Goal: Task Accomplishment & Management: Manage account settings

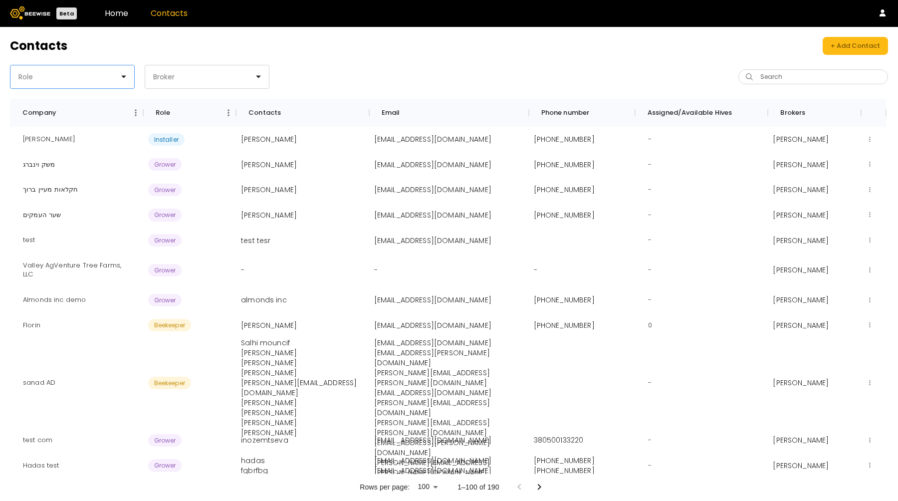
click at [74, 75] on div at bounding box center [68, 76] width 102 height 9
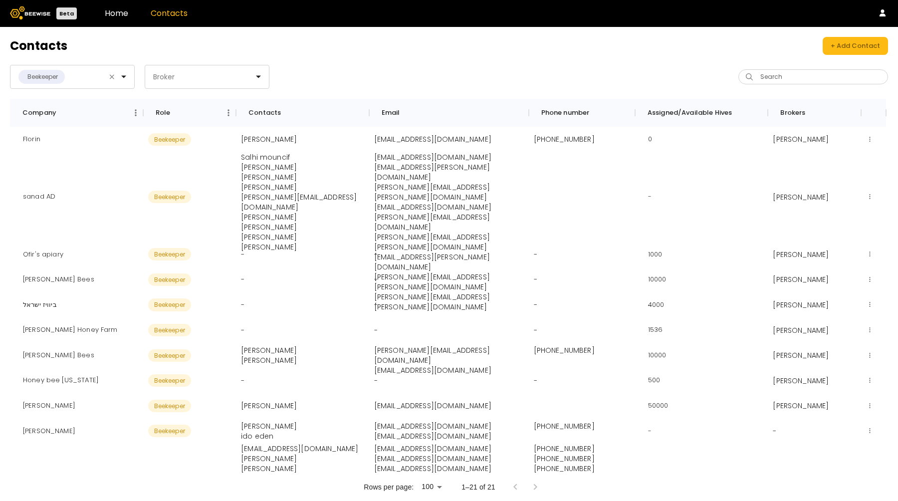
click at [450, 86] on div "Beekeeper Broker Search" at bounding box center [449, 77] width 878 height 24
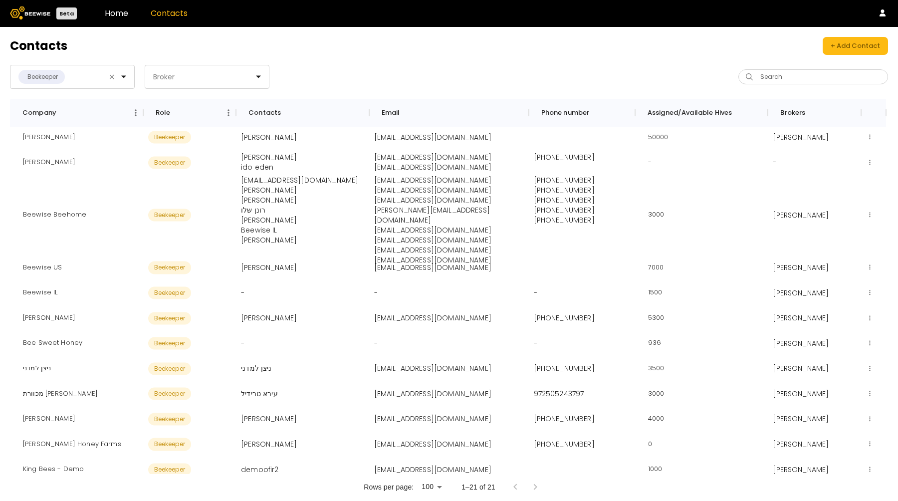
scroll to position [267, 0]
click at [112, 15] on link "Home" at bounding box center [116, 12] width 23 height 11
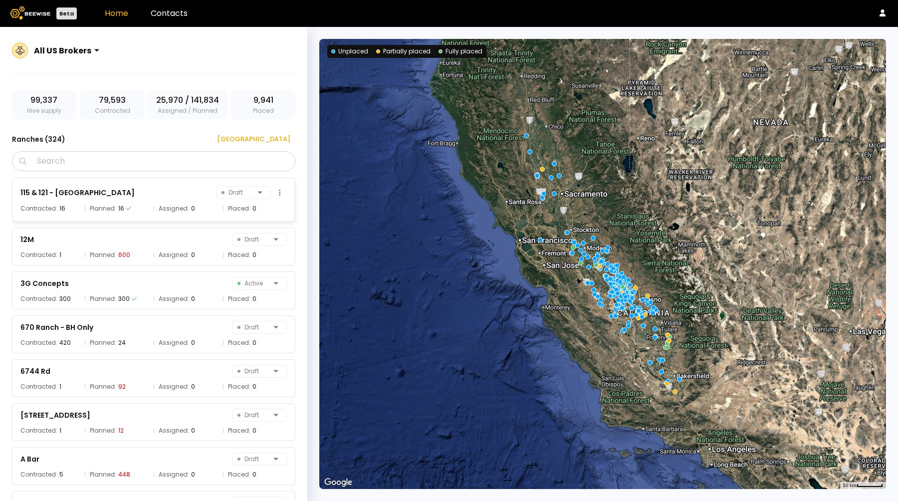
click at [143, 190] on div "115 & 121 - Agriland Draft" at bounding box center [153, 192] width 266 height 14
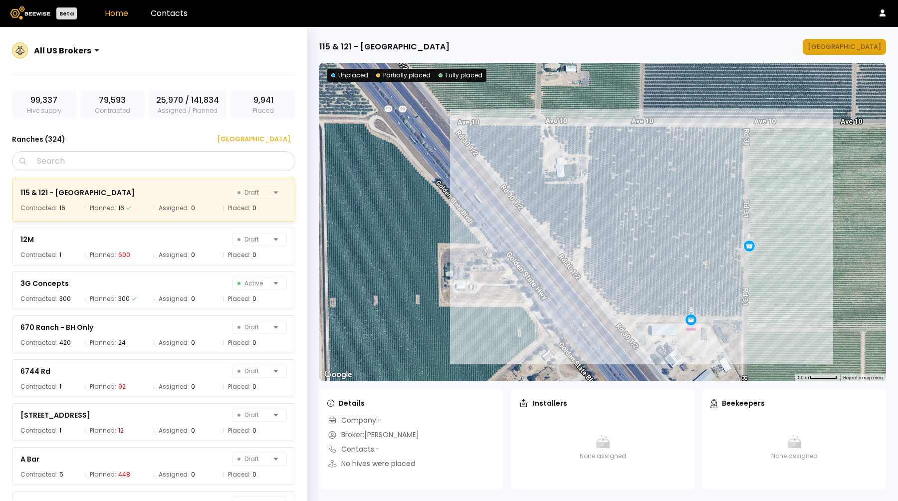
click at [838, 43] on div "[GEOGRAPHIC_DATA]" at bounding box center [843, 47] width 73 height 10
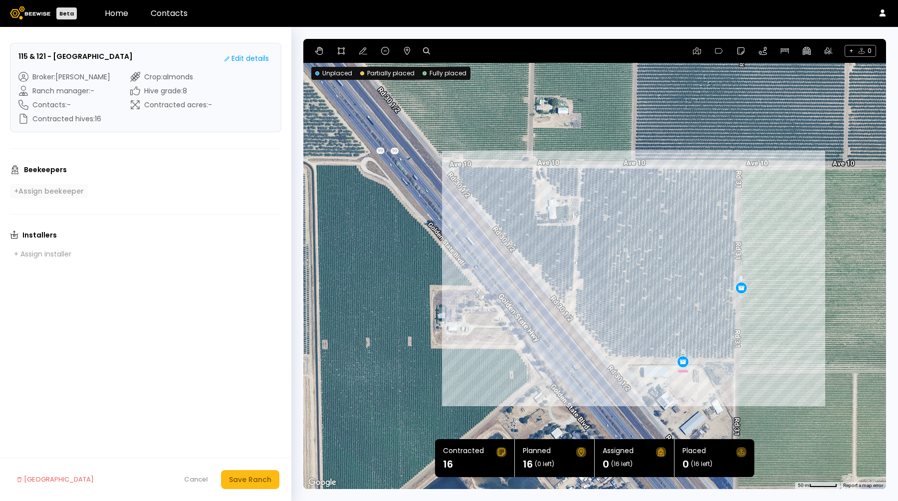
click at [35, 192] on div "+ Assign beekeeper" at bounding box center [49, 190] width 70 height 9
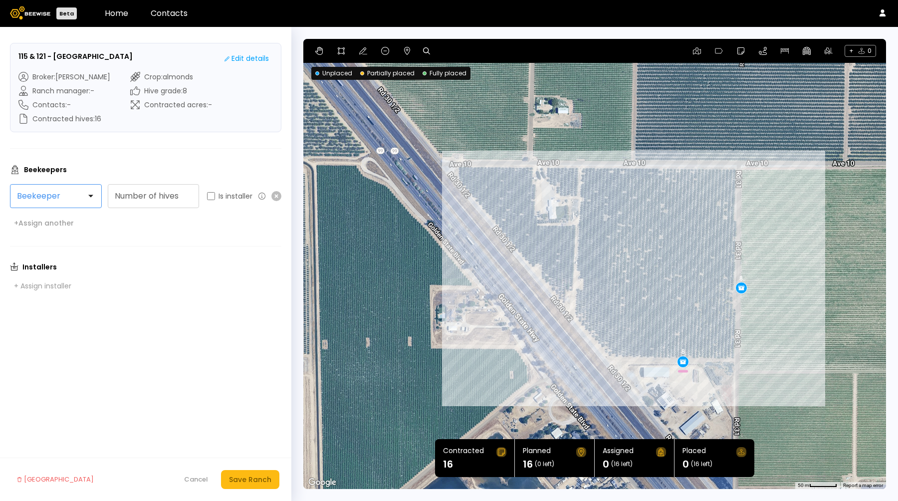
click at [65, 197] on div at bounding box center [51, 195] width 69 height 9
type input "****"
